Goal: Transaction & Acquisition: Subscribe to service/newsletter

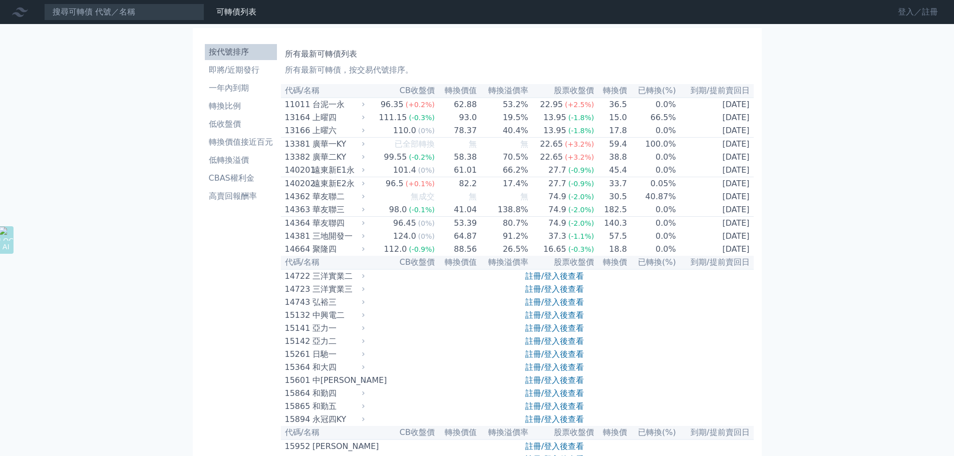
click at [914, 15] on link "登入／註冊" at bounding box center [918, 12] width 56 height 16
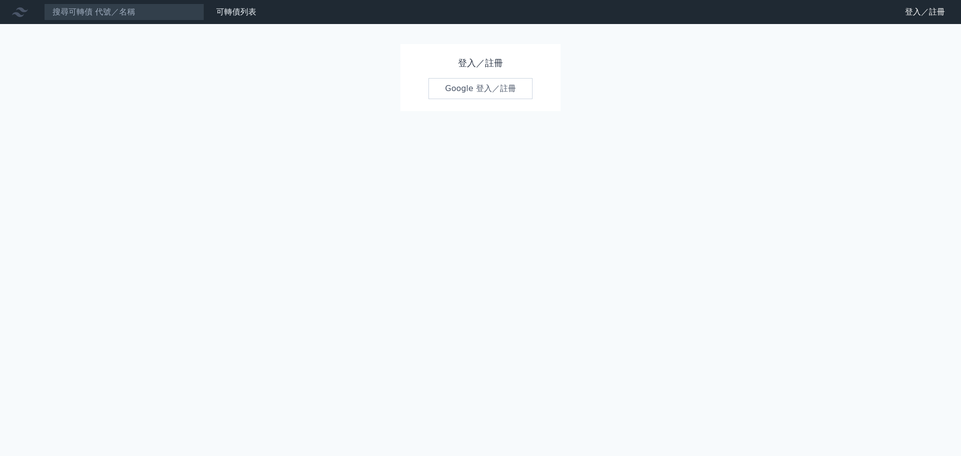
click at [453, 91] on link "Google 登入／註冊" at bounding box center [481, 88] width 104 height 21
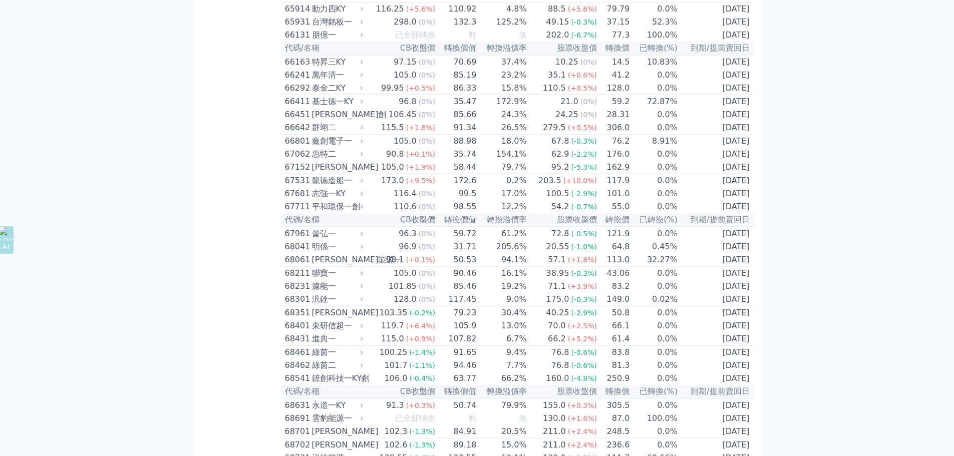
scroll to position [4515, 0]
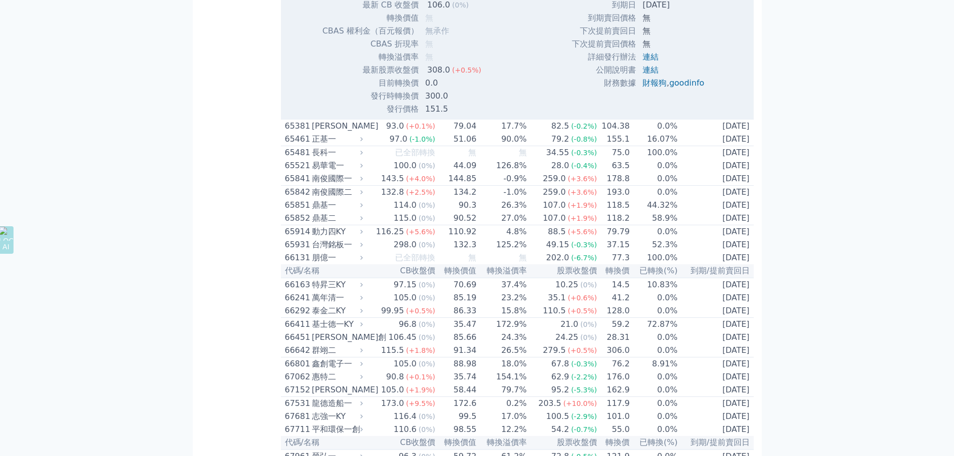
scroll to position [4615, 0]
